Goal: Use online tool/utility: Utilize a website feature to perform a specific function

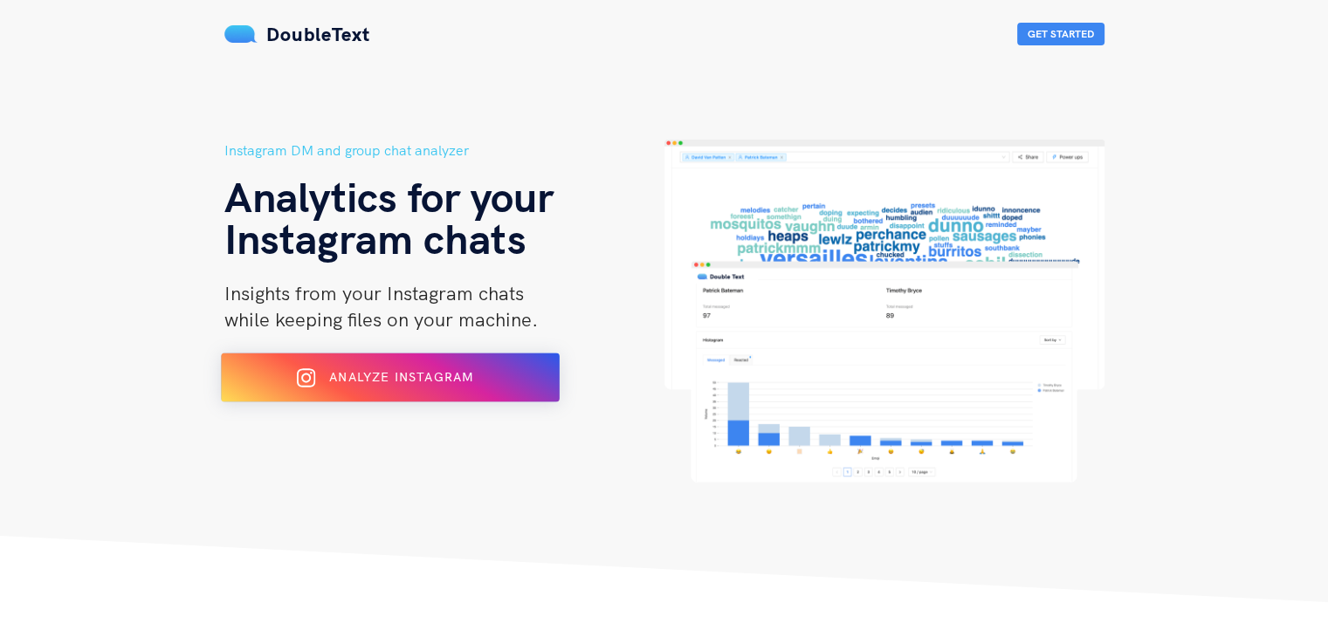
click at [442, 386] on div "Analyze Instagram" at bounding box center [389, 378] width 276 height 28
click at [414, 397] on button "Analyze Instagram" at bounding box center [390, 377] width 339 height 49
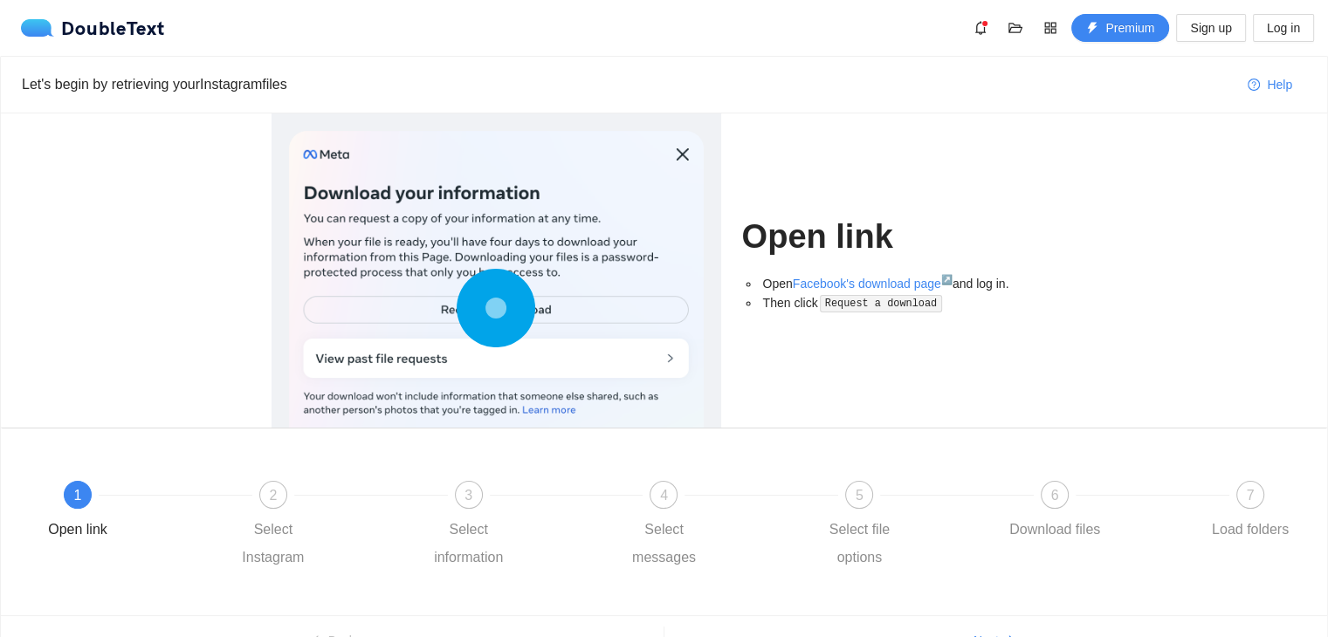
click at [749, 99] on div "Let's begin by retrieving your Instagram files" at bounding box center [627, 84] width 1211 height 50
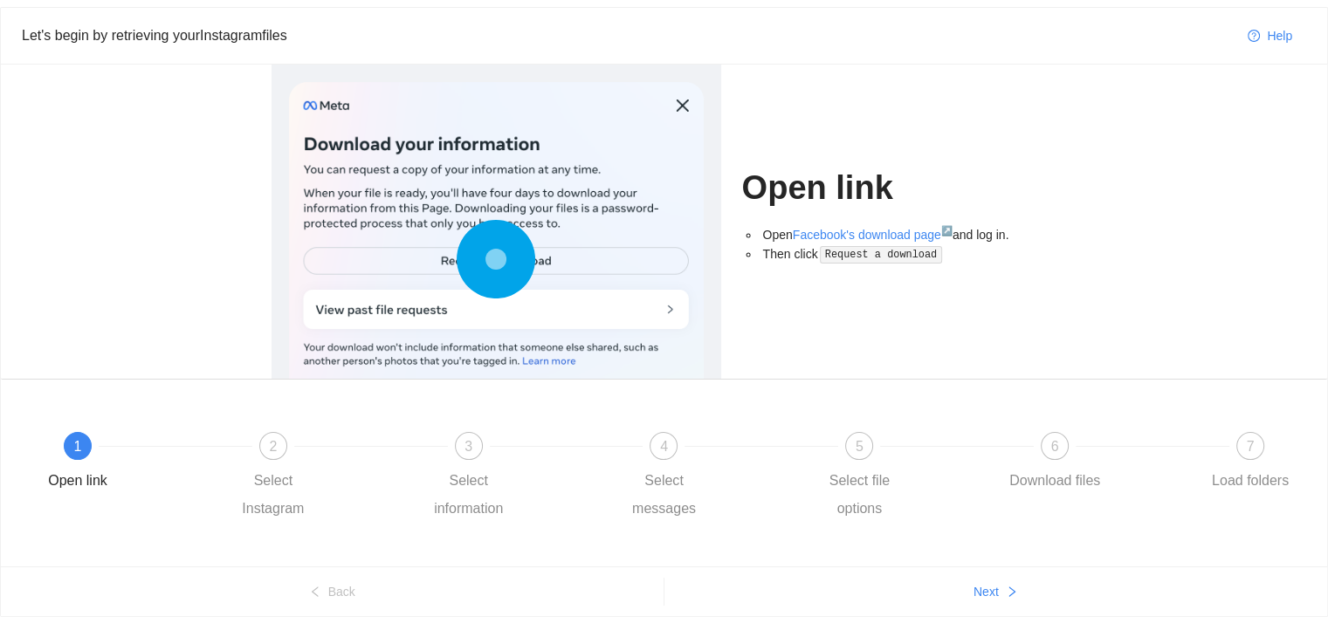
scroll to position [95, 0]
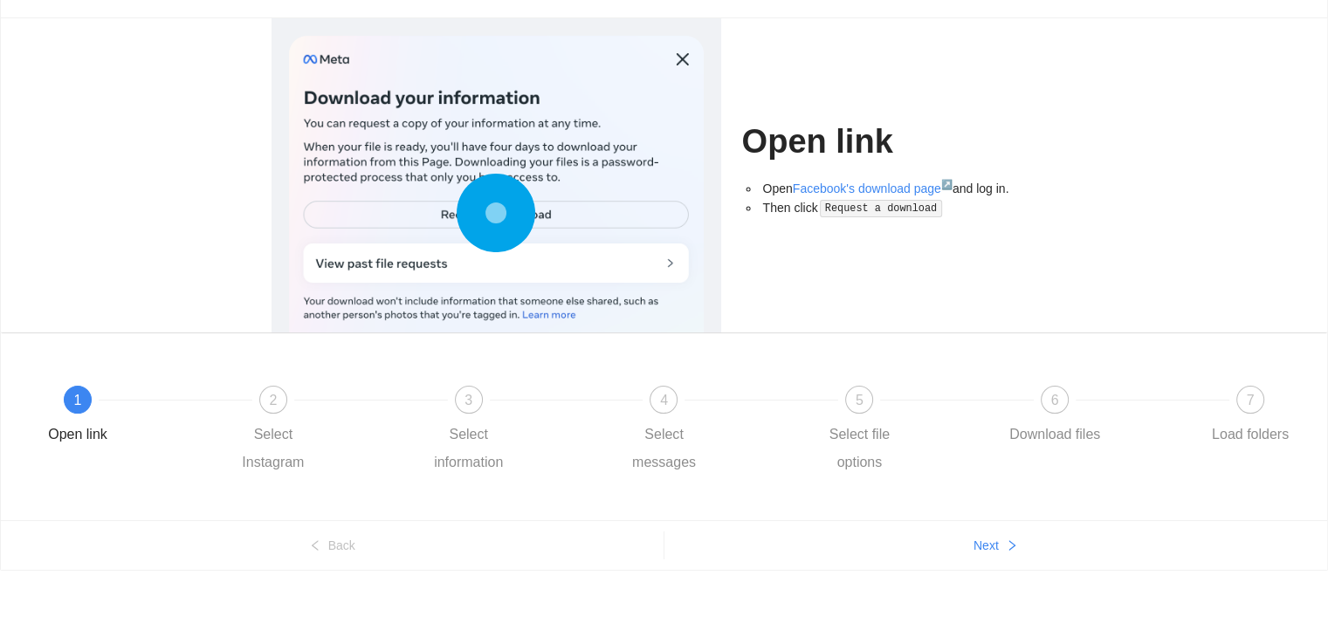
click at [492, 215] on circle at bounding box center [496, 212] width 25 height 25
click at [496, 210] on circle at bounding box center [496, 213] width 24 height 24
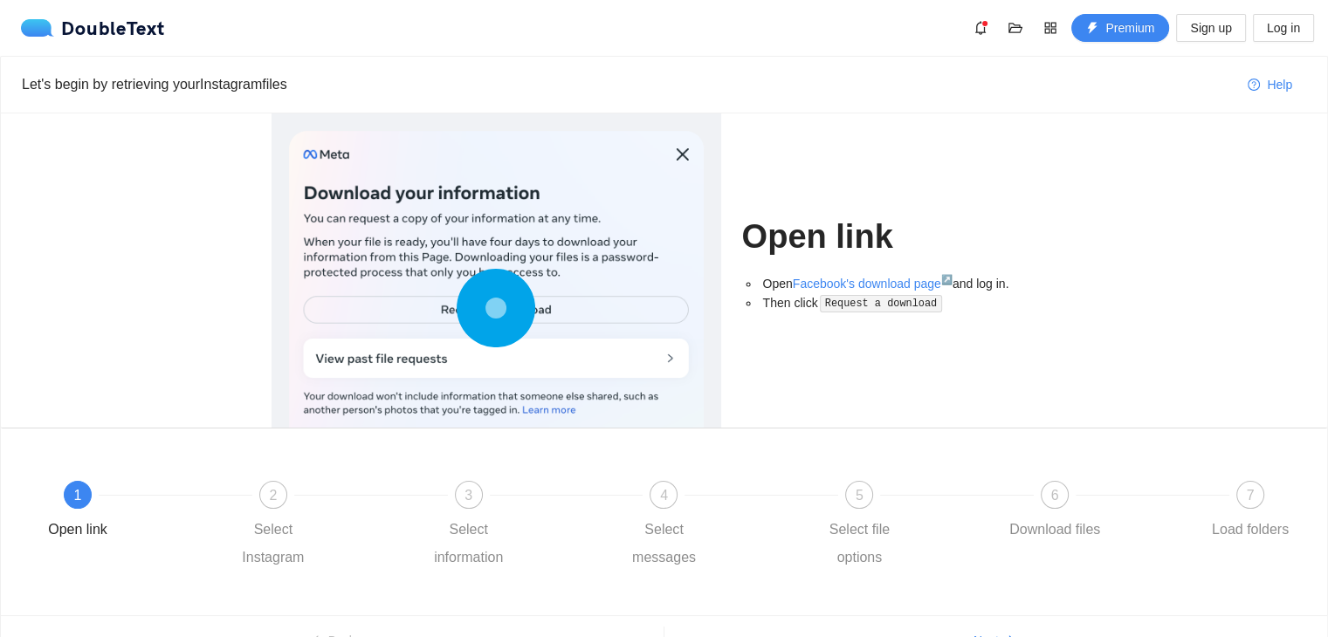
scroll to position [0, 0]
click at [680, 152] on div at bounding box center [496, 312] width 415 height 362
click at [486, 308] on circle at bounding box center [496, 307] width 25 height 25
